Goal: Task Accomplishment & Management: Manage account settings

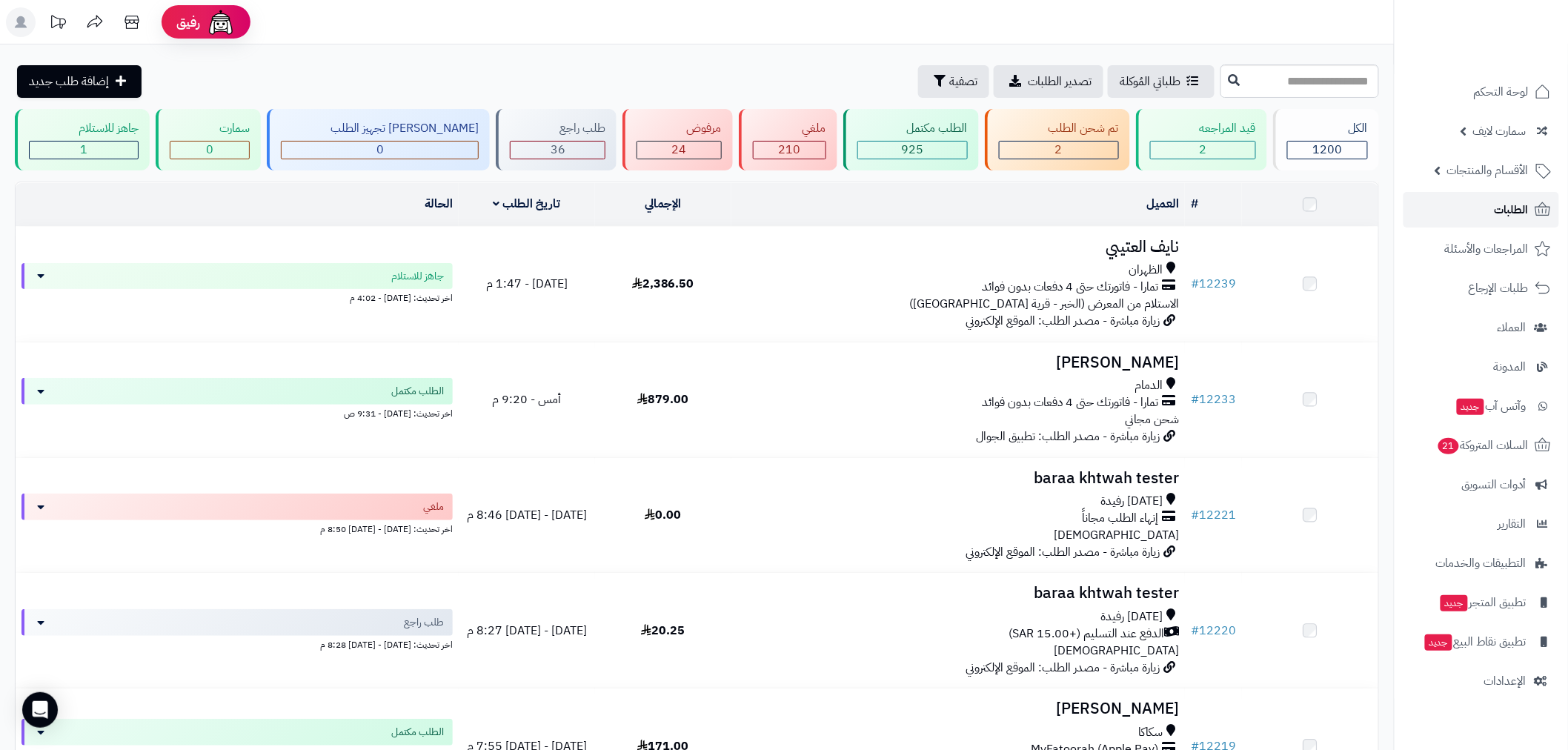
click at [1516, 205] on span "الطلبات" at bounding box center [1512, 209] width 34 height 20
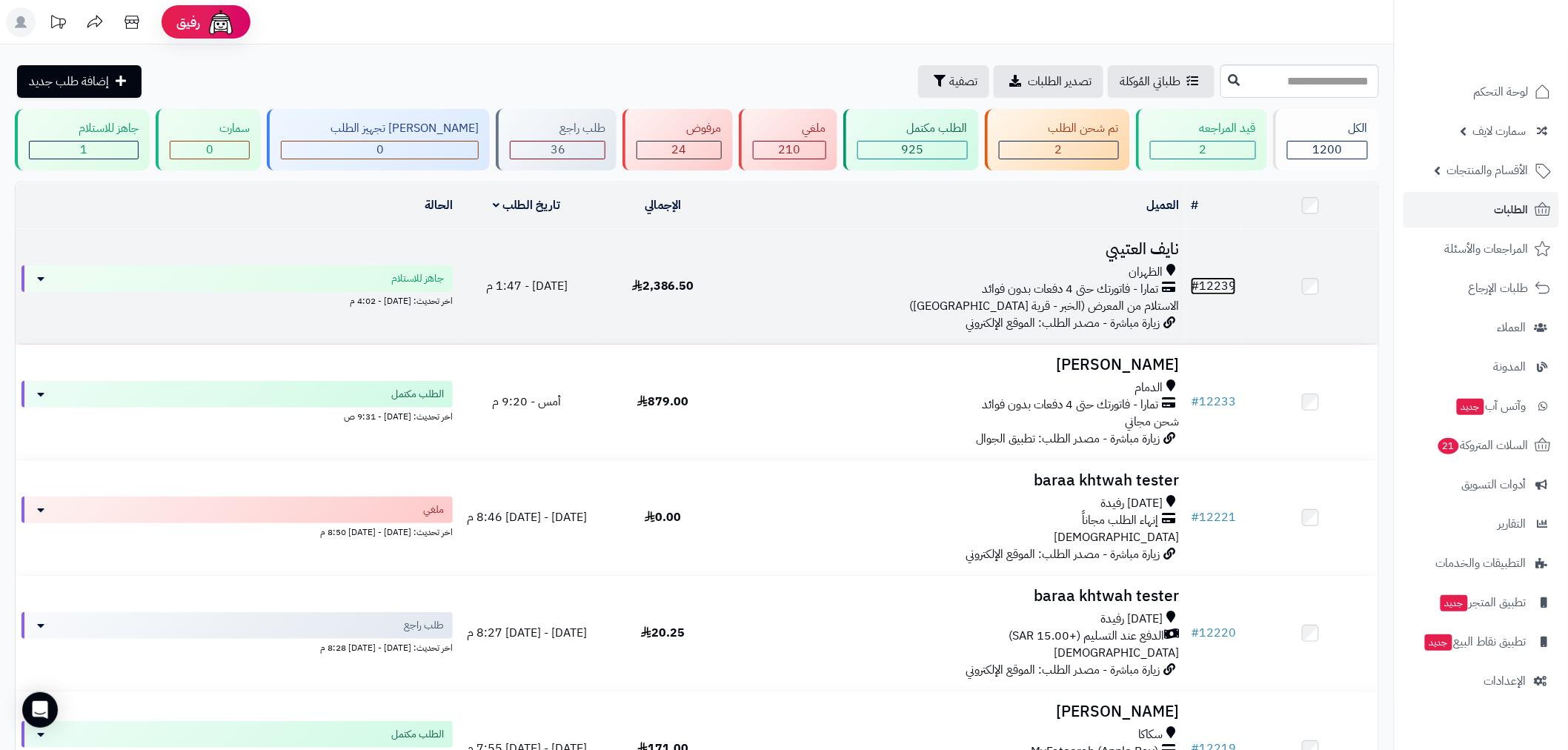
click at [1216, 277] on link "# 12239" at bounding box center [1213, 286] width 45 height 18
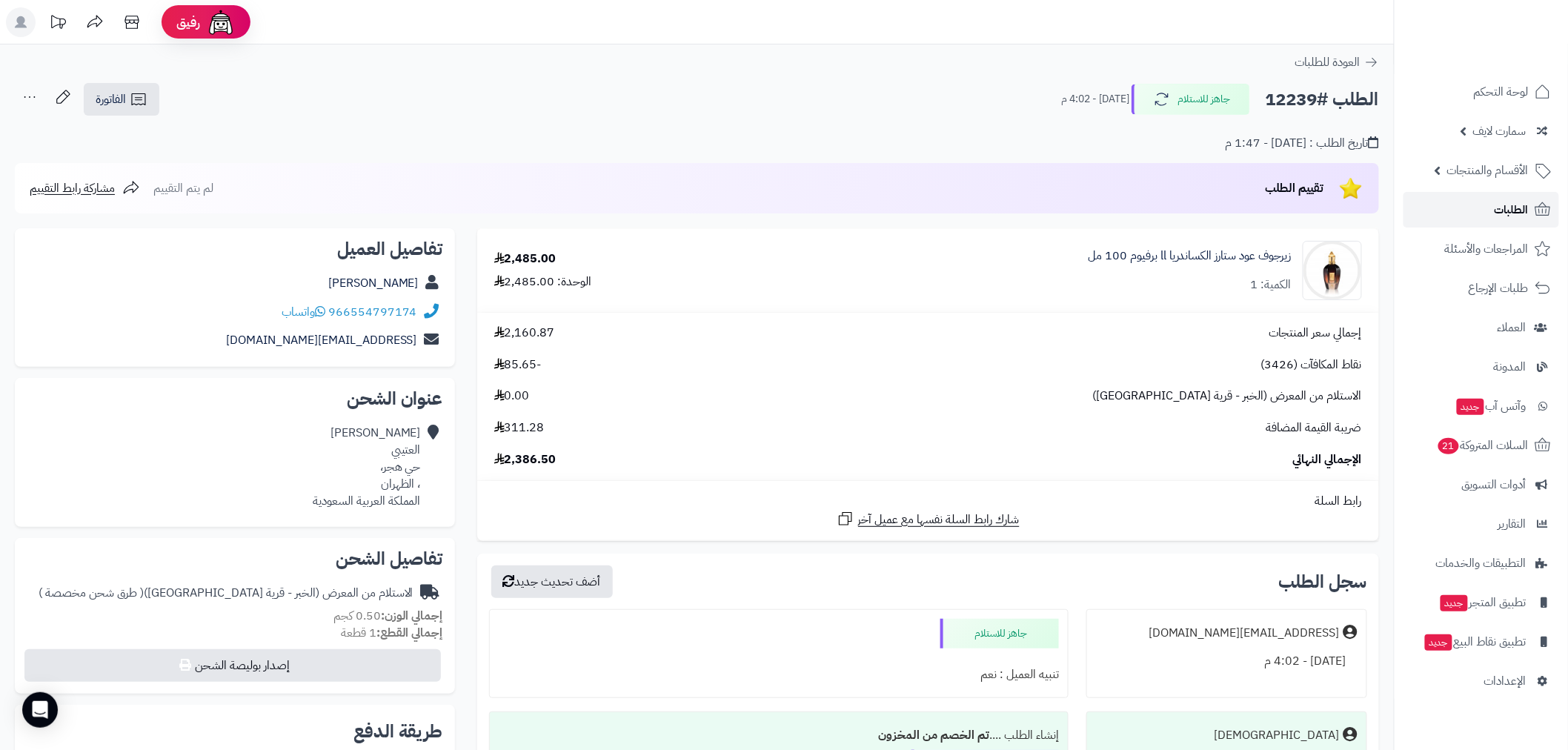
click at [1513, 216] on span "الطلبات" at bounding box center [1512, 209] width 34 height 20
